Goal: Book appointment/travel/reservation

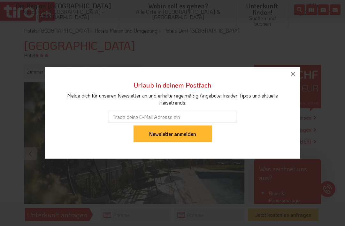
scroll to position [66, 0]
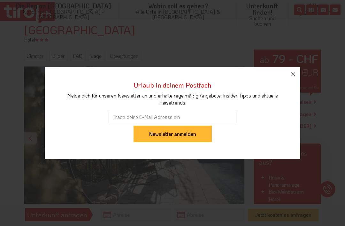
click at [292, 78] on icon "button" at bounding box center [294, 74] width 8 height 8
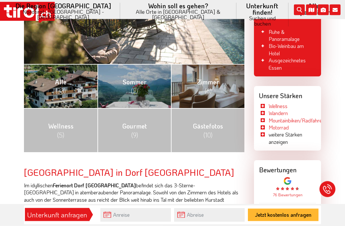
scroll to position [216, 0]
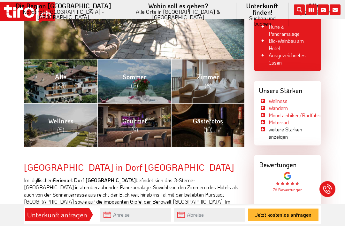
click at [215, 76] on link "Zimmer (6)" at bounding box center [208, 81] width 74 height 44
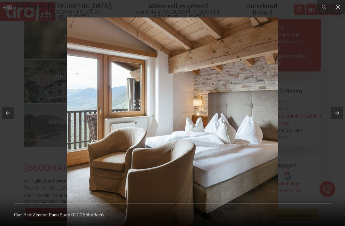
scroll to position [217, 0]
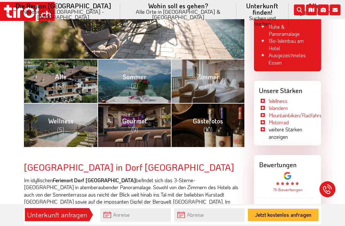
click at [222, 70] on link "Zimmer (6)" at bounding box center [208, 81] width 74 height 44
click at [227, 76] on link "Zimmer (6)" at bounding box center [208, 81] width 74 height 44
click at [82, 123] on link "Wellness (5)" at bounding box center [61, 125] width 74 height 44
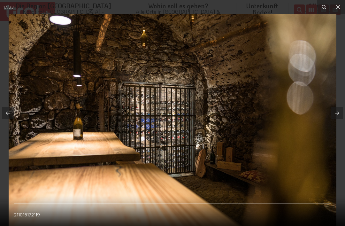
click at [339, 7] on icon at bounding box center [338, 7] width 8 height 8
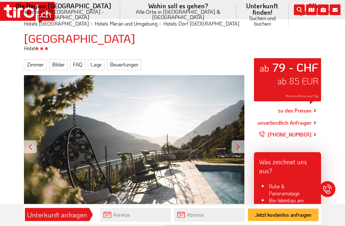
scroll to position [57, 0]
click at [312, 104] on link "zu den Preisen" at bounding box center [295, 111] width 34 height 16
click at [304, 119] on link "unverbindlich Anfragen" at bounding box center [285, 123] width 54 height 8
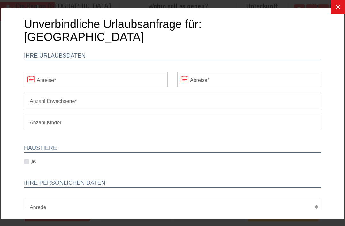
scroll to position [0, 0]
click at [143, 72] on input "Anreise" at bounding box center [96, 79] width 144 height 15
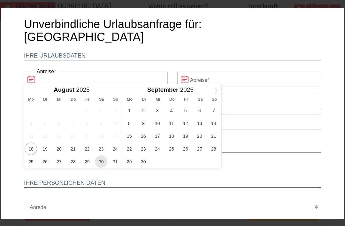
click at [104, 160] on span "30" at bounding box center [101, 161] width 12 height 12
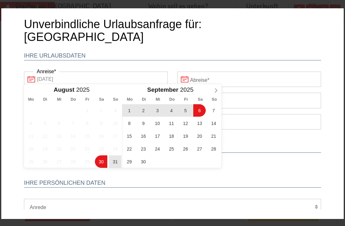
click at [200, 111] on span "6" at bounding box center [199, 110] width 12 height 12
type input "30-08-2025"
type input "06-09-2025"
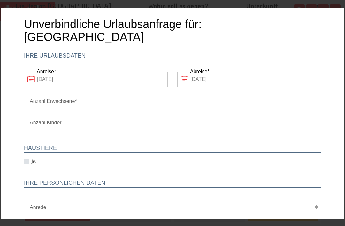
click at [129, 93] on input "Anzahl Erwachsene" at bounding box center [172, 100] width 297 height 15
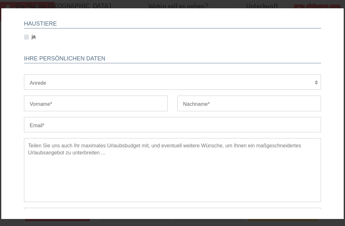
scroll to position [125, 0]
type input "1"
click at [158, 74] on select "Herr Frau Familie" at bounding box center [172, 81] width 297 height 15
select select "Herr"
click at [126, 95] on input "Vorname" at bounding box center [96, 102] width 144 height 15
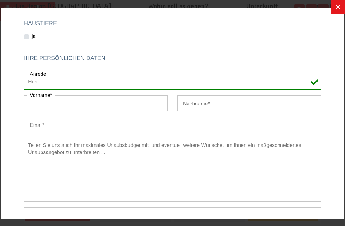
scroll to position [97, 0]
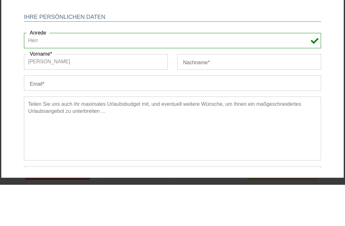
type input "Reinhard"
click at [202, 54] on input "Nachname" at bounding box center [249, 61] width 144 height 15
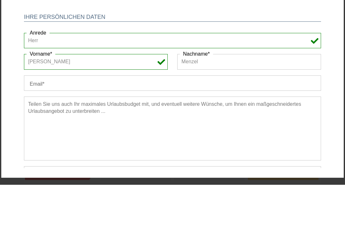
type input "Menzel"
click at [110, 75] on input "Email" at bounding box center [172, 82] width 297 height 15
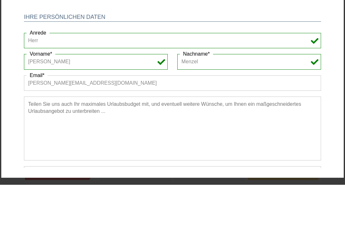
type input "reinhard_menzel@web.de"
click at [173, 201] on button "Jetzt kostenlos anfragen" at bounding box center [172, 209] width 297 height 17
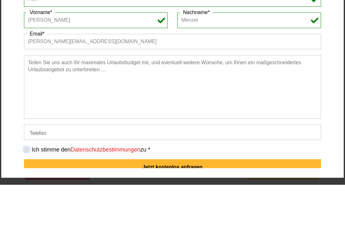
scroll to position [138, 0]
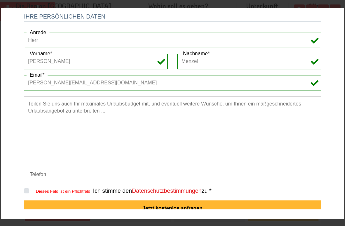
click at [93, 187] on label "Ich stimme den Datenschutzbestimmungen zu *" at bounding box center [152, 191] width 119 height 8
click at [29, 189] on input "Dieses Feld ist ein Pflichtfeld." at bounding box center [173, 191] width 297 height 4
checkbox input "true"
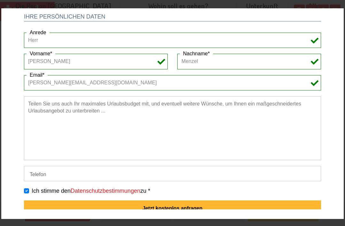
click at [188, 200] on button "Jetzt kostenlos anfragen" at bounding box center [172, 208] width 297 height 17
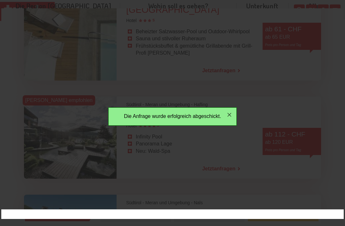
scroll to position [0, 0]
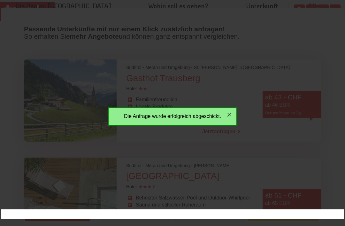
click at [232, 115] on icon "button" at bounding box center [230, 115] width 8 height 8
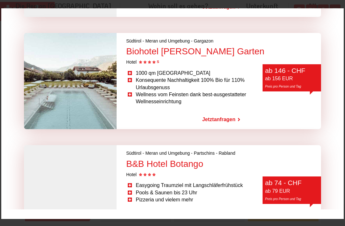
scroll to position [1917, 0]
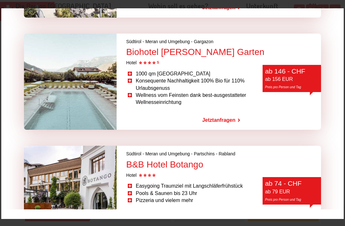
click at [222, 211] on link "Jetzt anfragen" at bounding box center [218, 218] width 33 height 15
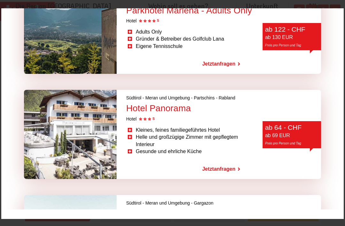
scroll to position [1753, 0]
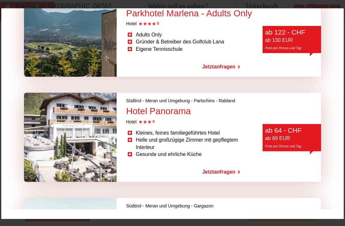
click at [225, 165] on link "Jetzt anfragen" at bounding box center [218, 172] width 33 height 15
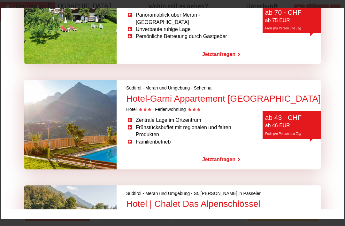
scroll to position [1365, 0]
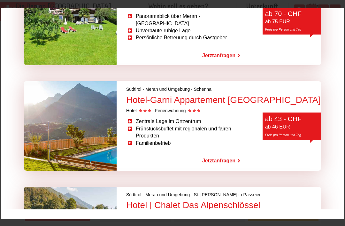
click at [227, 153] on link "Jetzt anfragen" at bounding box center [218, 160] width 33 height 15
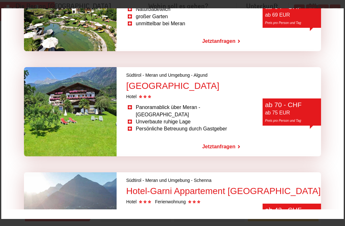
scroll to position [1268, 0]
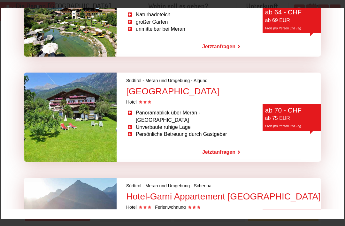
click at [223, 145] on link "Jetzt anfragen" at bounding box center [218, 152] width 33 height 15
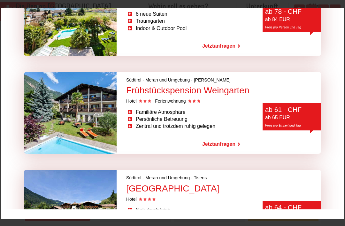
scroll to position [1073, 0]
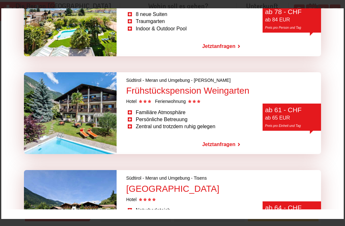
click at [229, 137] on link "Jetzt anfragen" at bounding box center [218, 144] width 33 height 15
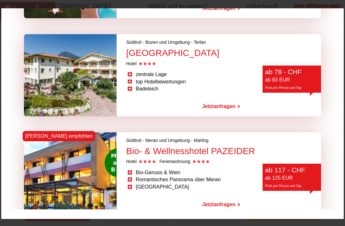
scroll to position [511, 0]
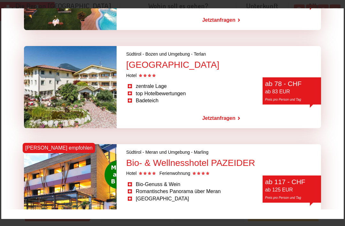
click at [222, 112] on link "Jetzt anfragen" at bounding box center [218, 118] width 33 height 15
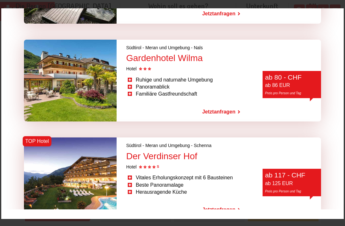
scroll to position [292, 0]
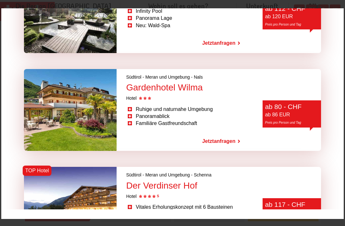
click at [227, 135] on link "Jetzt anfragen" at bounding box center [218, 141] width 33 height 15
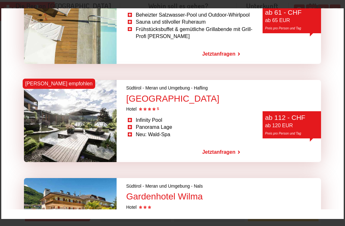
scroll to position [186, 0]
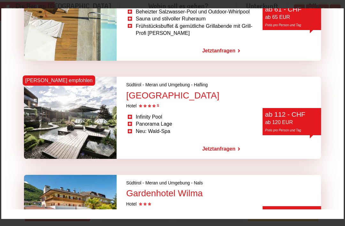
click at [224, 48] on link "Jetzt anfragen" at bounding box center [218, 50] width 33 height 15
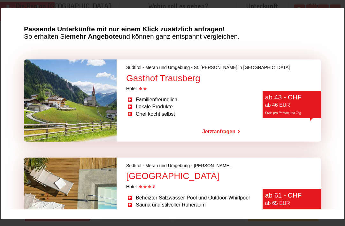
scroll to position [0, 0]
click at [227, 131] on link "Jetzt anfragen" at bounding box center [218, 131] width 33 height 15
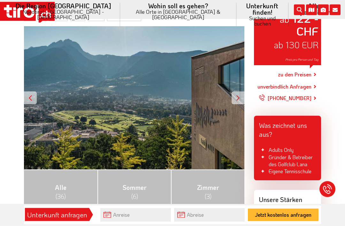
scroll to position [120, 0]
